Goal: Information Seeking & Learning: Learn about a topic

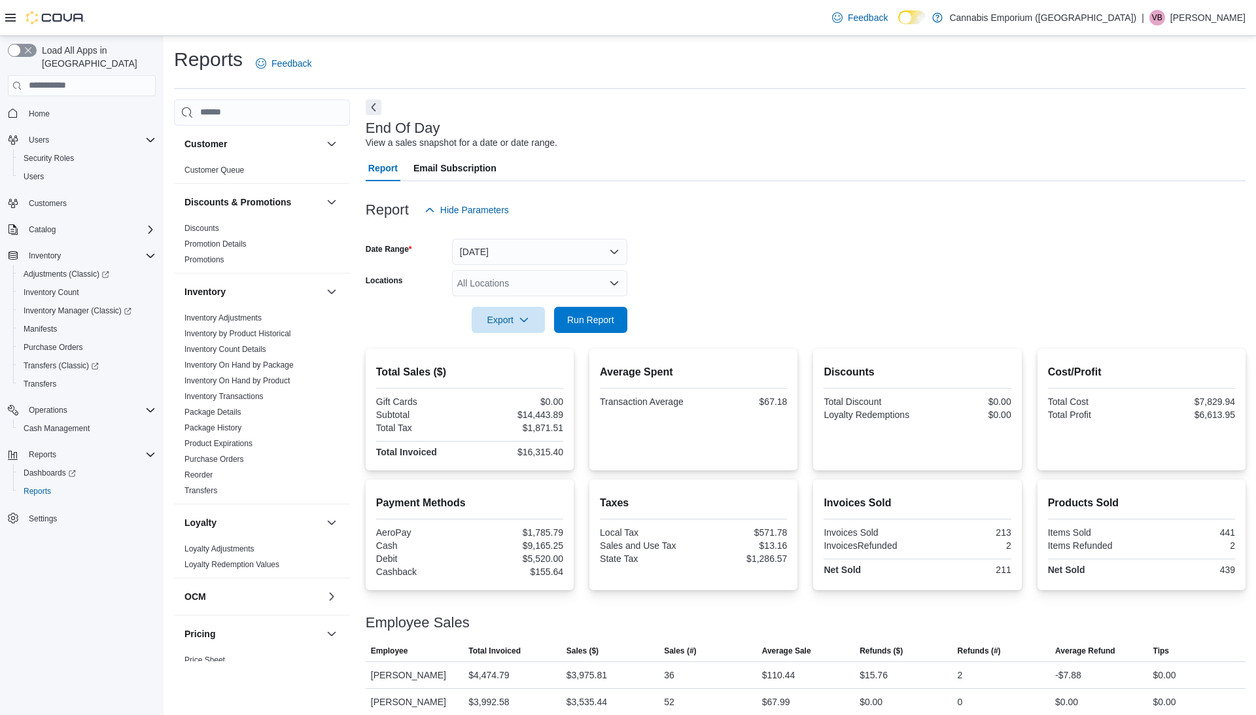
scroll to position [243, 0]
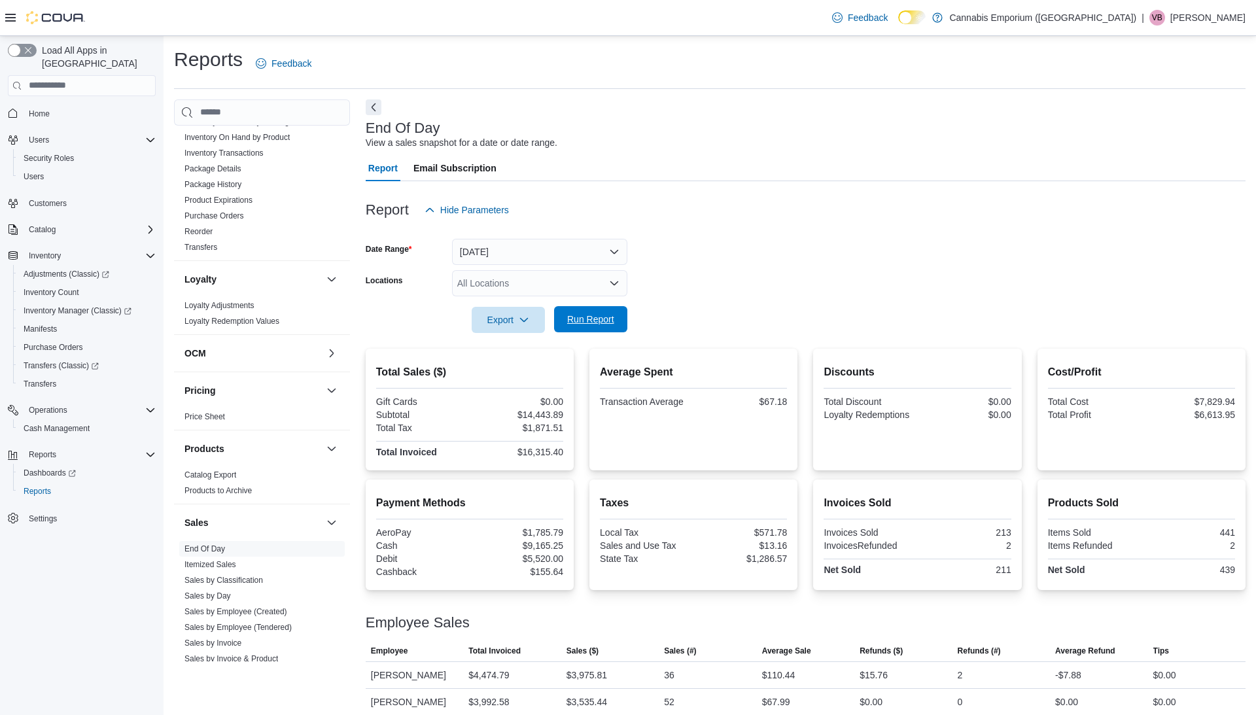
click at [582, 315] on span "Run Report" at bounding box center [590, 319] width 47 height 13
click at [41, 109] on span "Home" at bounding box center [39, 114] width 21 height 10
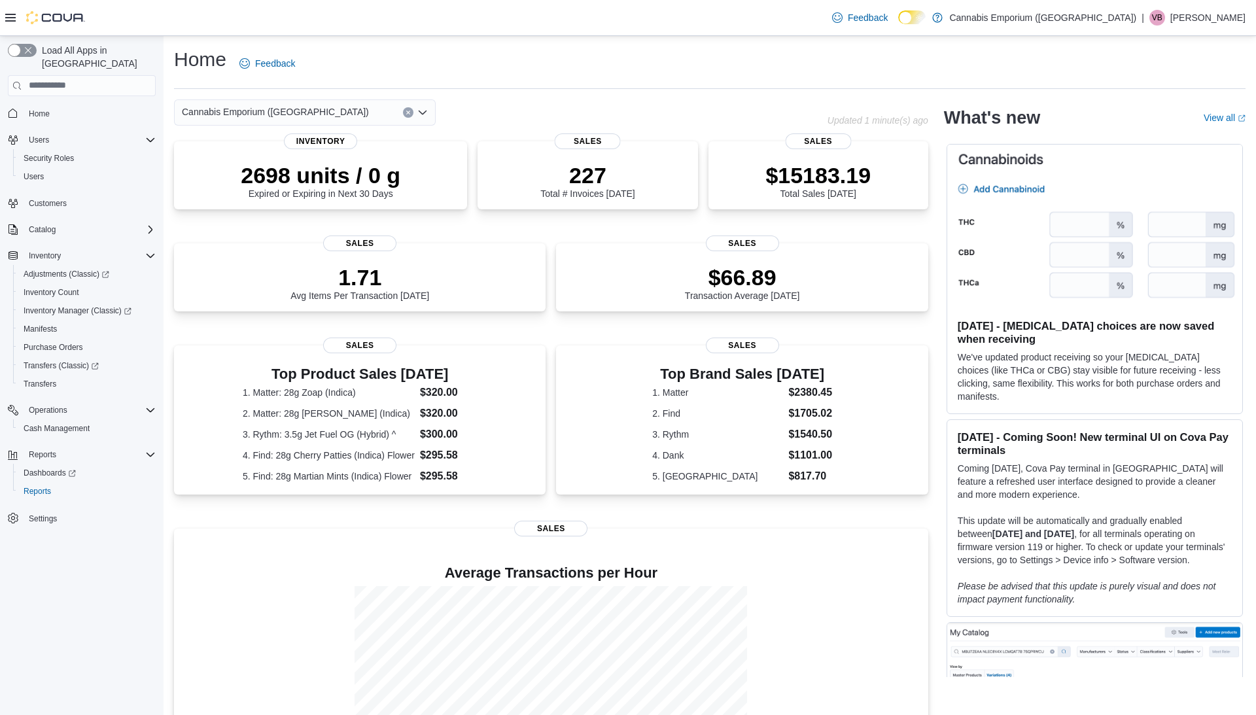
click at [284, 174] on p "2698 units / 0 g" at bounding box center [321, 175] width 160 height 26
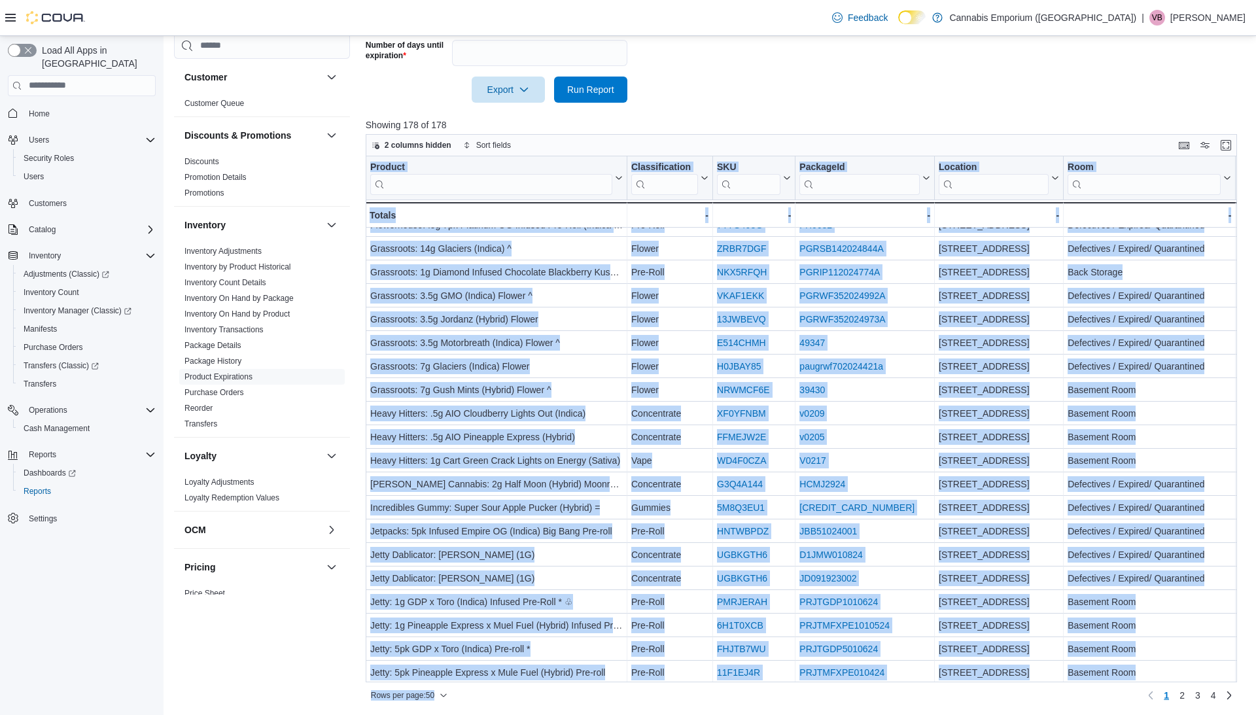
scroll to position [724, 0]
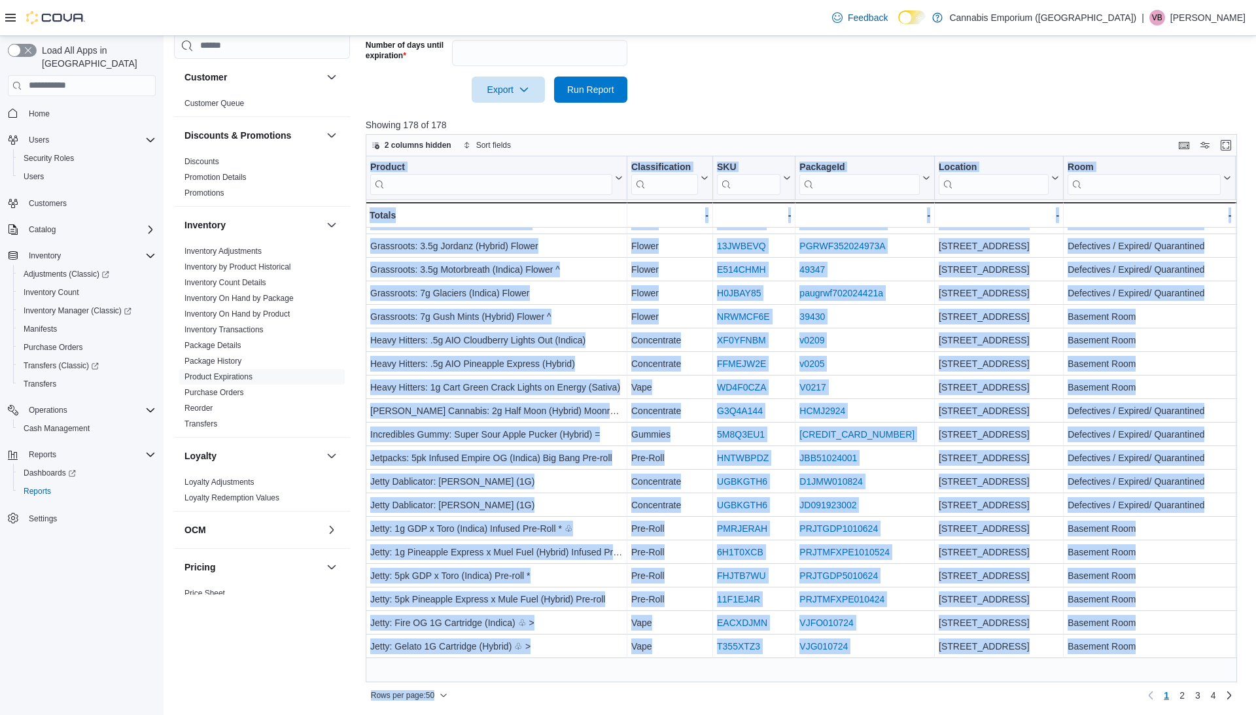
drag, startPoint x: 550, startPoint y: 632, endPoint x: 530, endPoint y: 713, distance: 83.6
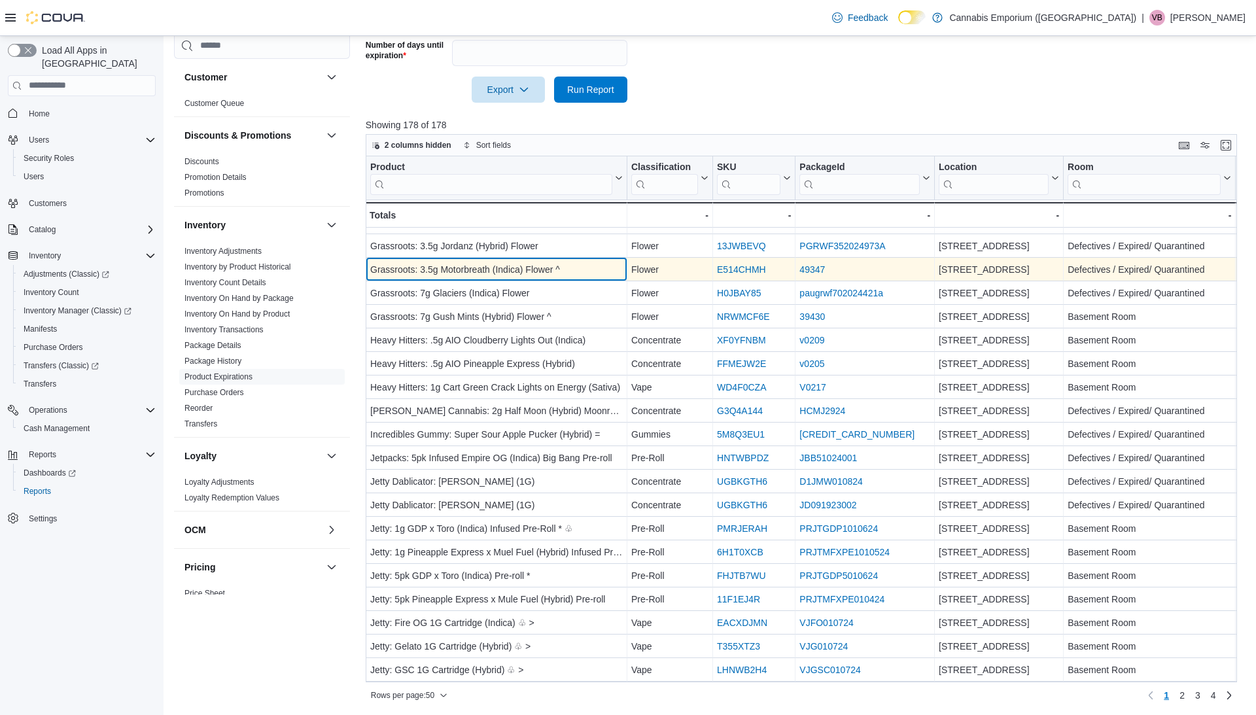
click at [508, 258] on div "Grassroots: 3.5g Motorbreath (Indica) Flower ^ - Product, column 1, row 33" at bounding box center [497, 270] width 262 height 24
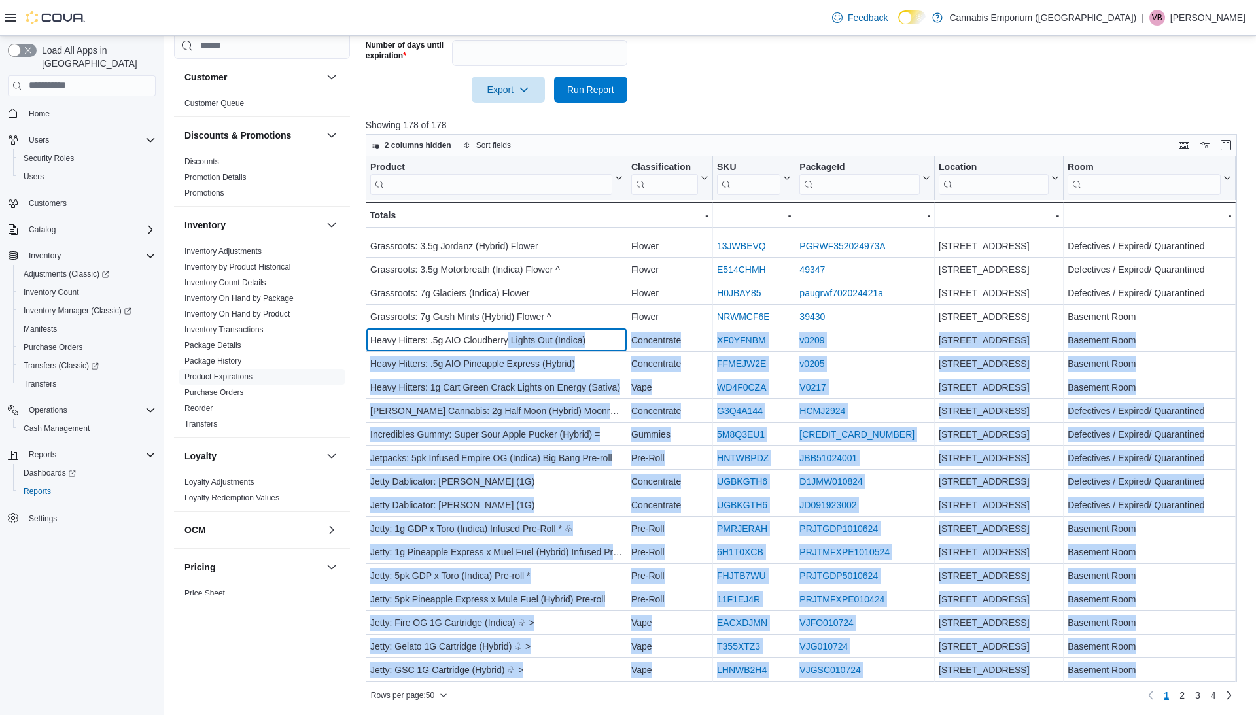
drag, startPoint x: 508, startPoint y: 330, endPoint x: 548, endPoint y: 204, distance: 132.7
click at [548, 204] on div "Product Click to view column header actions Classification Click to view column…" at bounding box center [802, 418] width 872 height 525
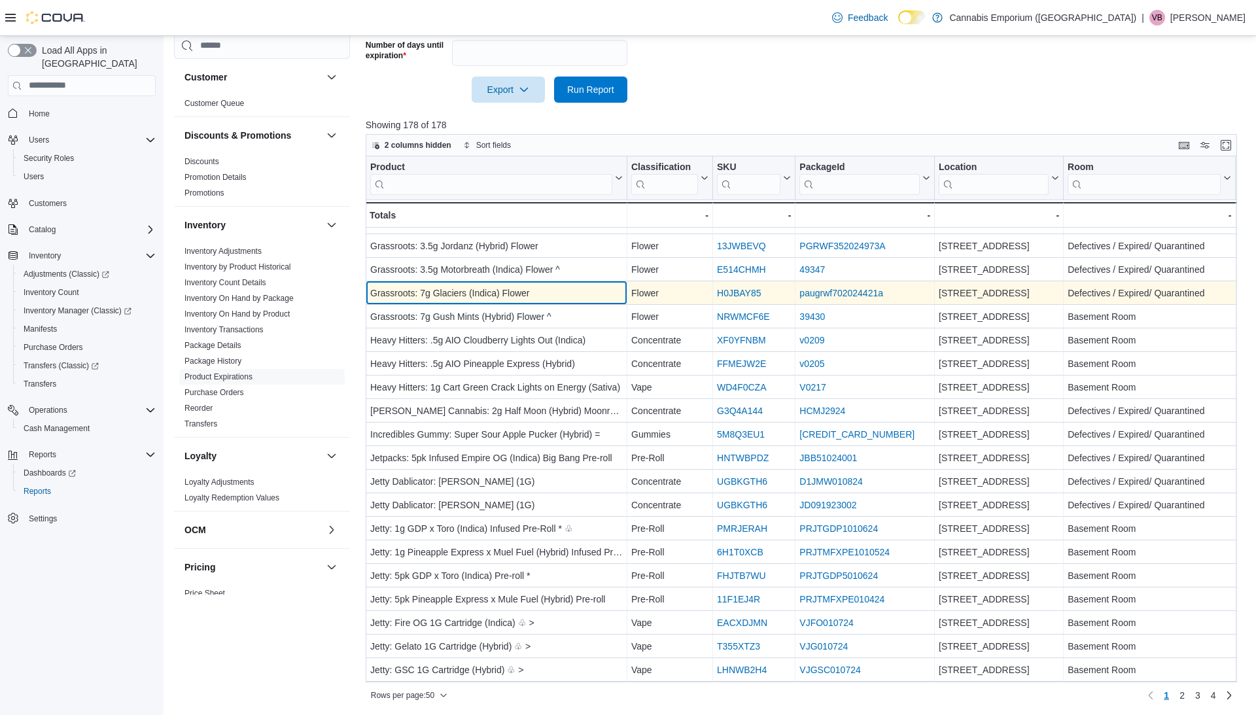
click at [488, 291] on div "Grassroots: 7g Glaciers (Indica) Flower" at bounding box center [496, 293] width 253 height 16
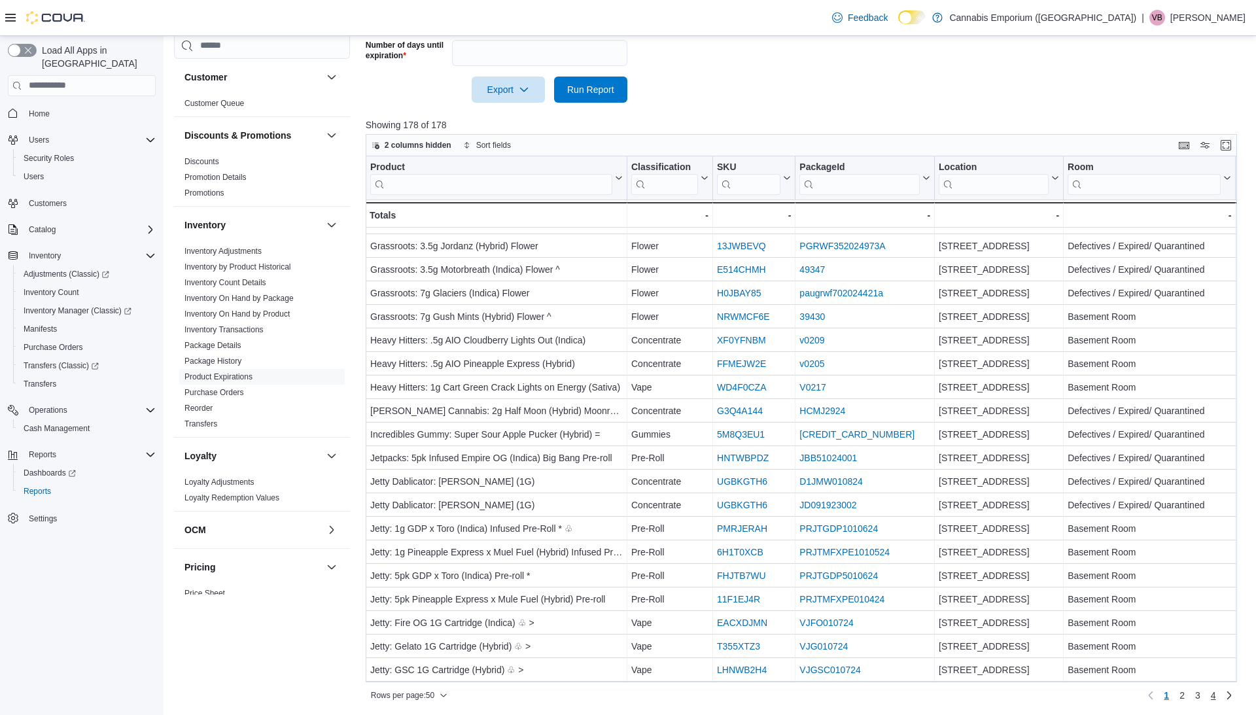
click at [1206, 700] on link "4" at bounding box center [1214, 695] width 16 height 21
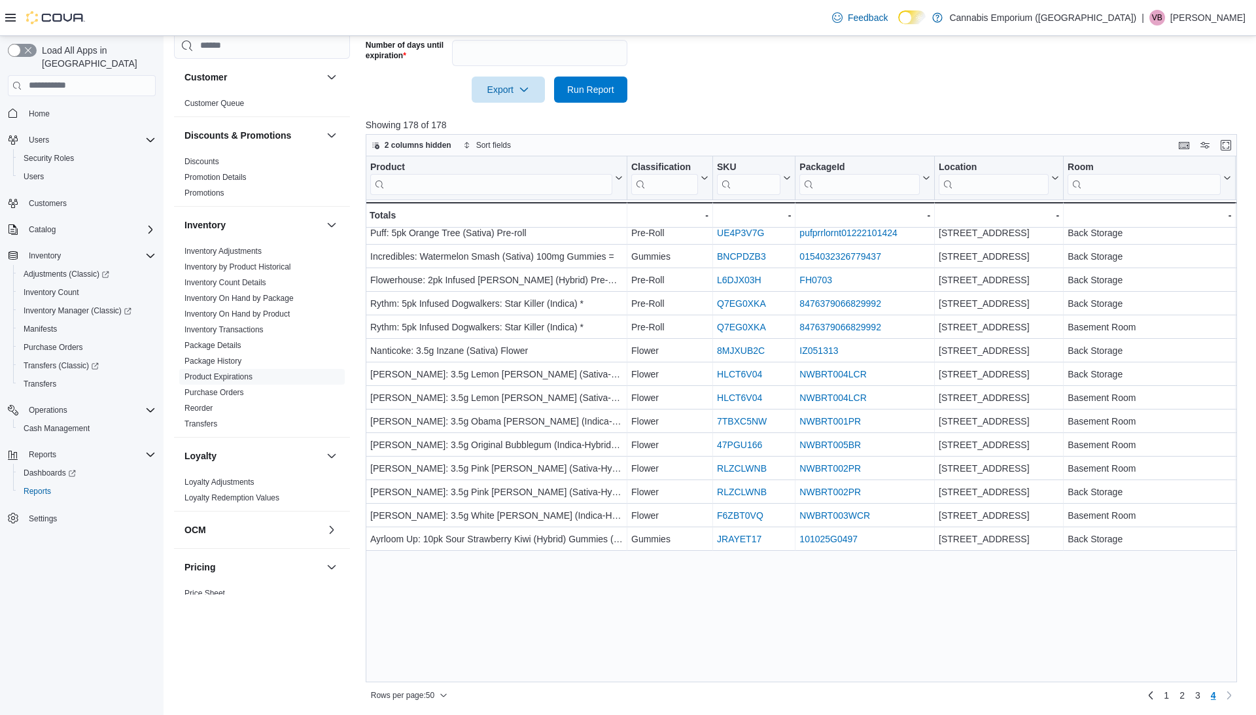
scroll to position [0, 0]
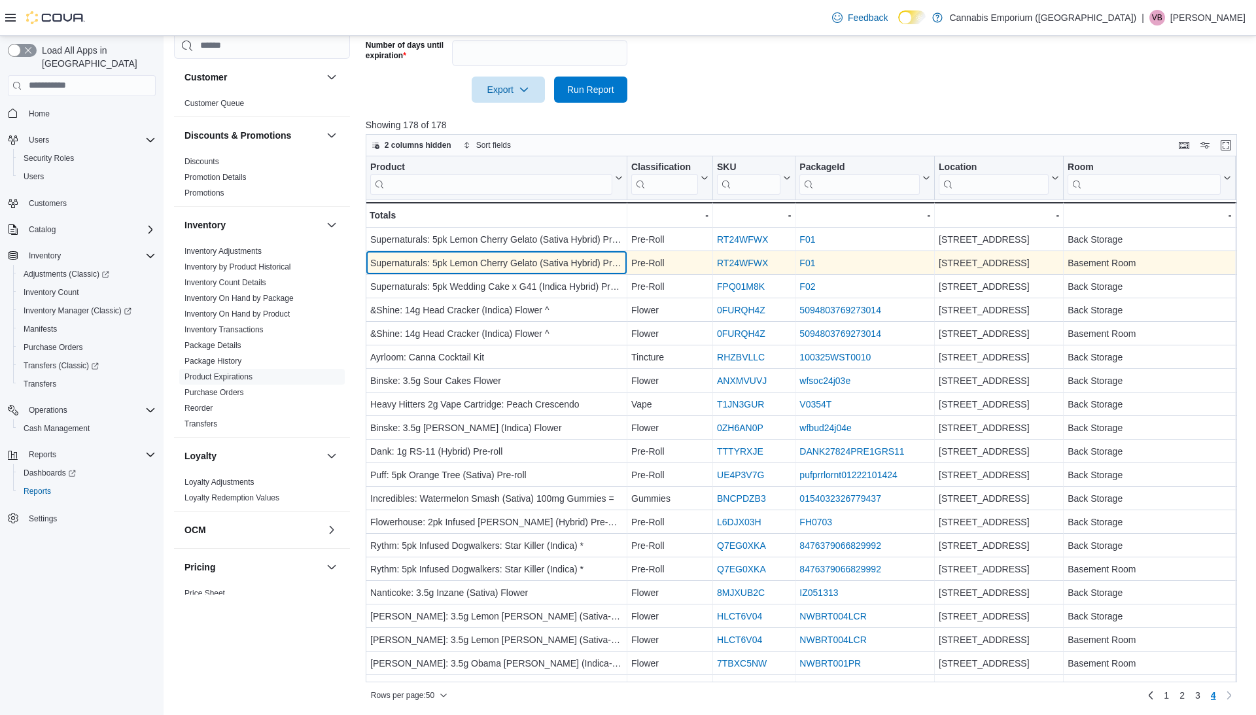
click at [561, 272] on div "Supernaturals: 5pk Lemon Cherry Gelato (Sativa Hybrid) Pre-roll * - Product, co…" at bounding box center [497, 263] width 262 height 24
click at [1183, 694] on span "2" at bounding box center [1182, 695] width 5 height 13
